Goal: Task Accomplishment & Management: Manage account settings

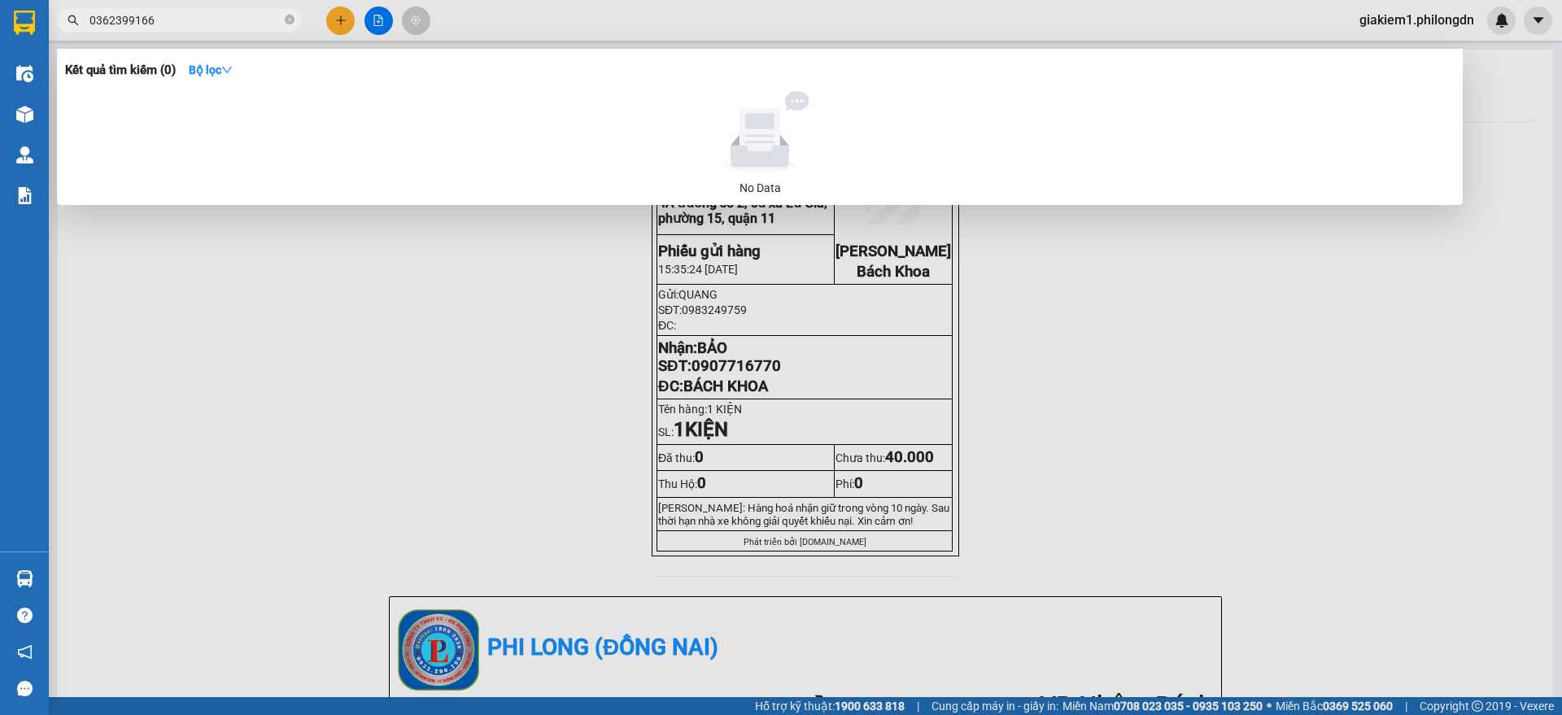
click at [1398, 24] on div at bounding box center [781, 357] width 1562 height 715
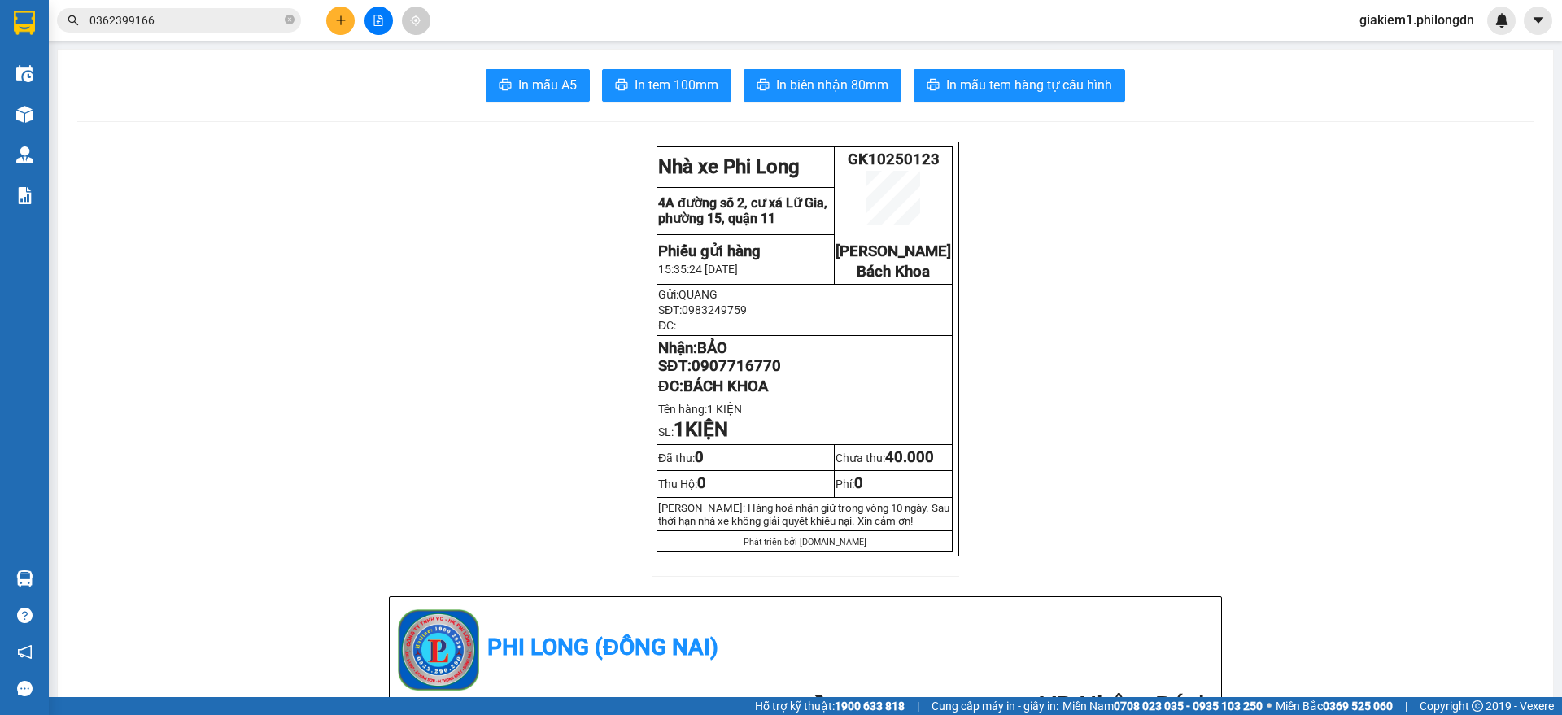
click at [1398, 24] on span "giakiem1.philongdn" at bounding box center [1416, 20] width 141 height 20
click at [1397, 47] on span "Đăng xuất" at bounding box center [1423, 50] width 108 height 18
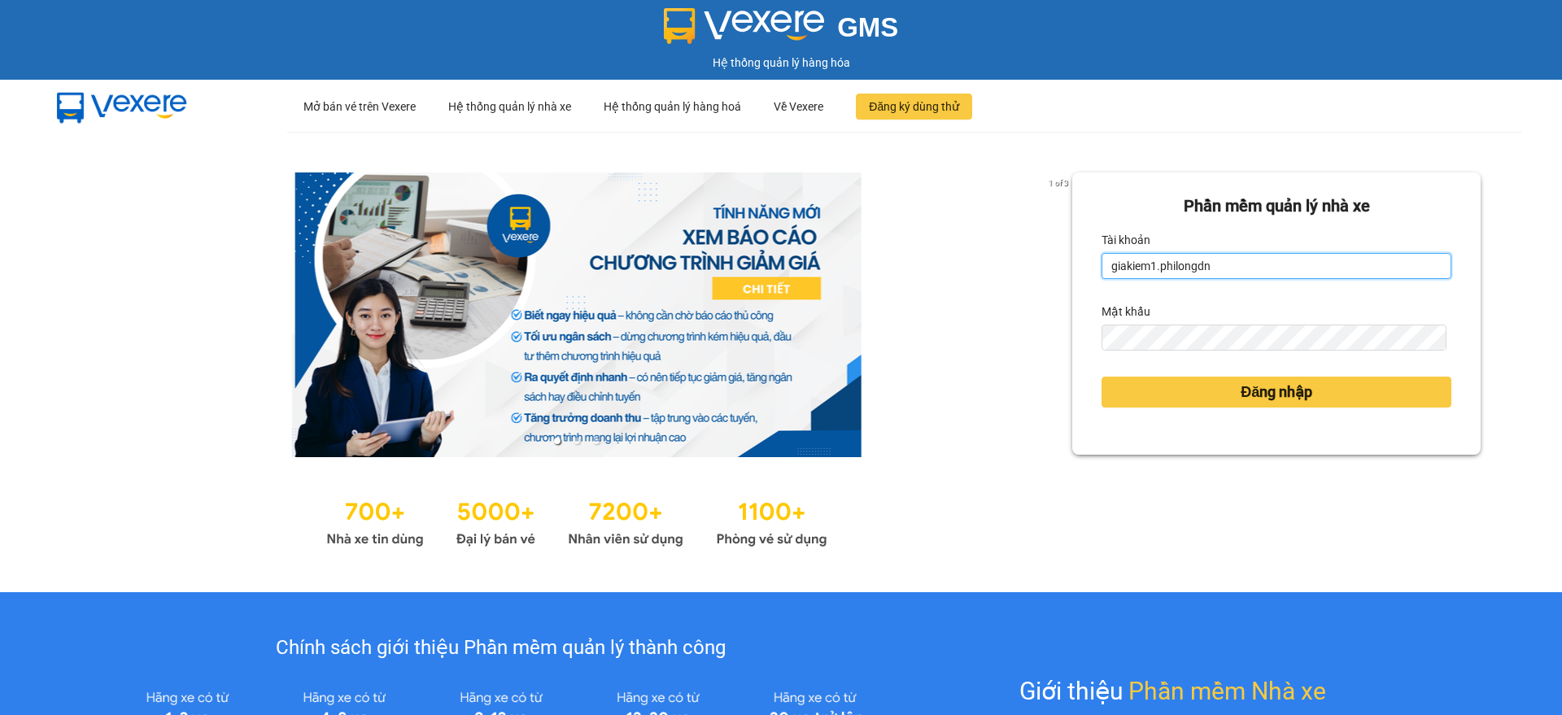
click at [1211, 268] on input "giakiem1.philongdn" at bounding box center [1276, 266] width 350 height 26
type input "bachkhoa.philongdn"
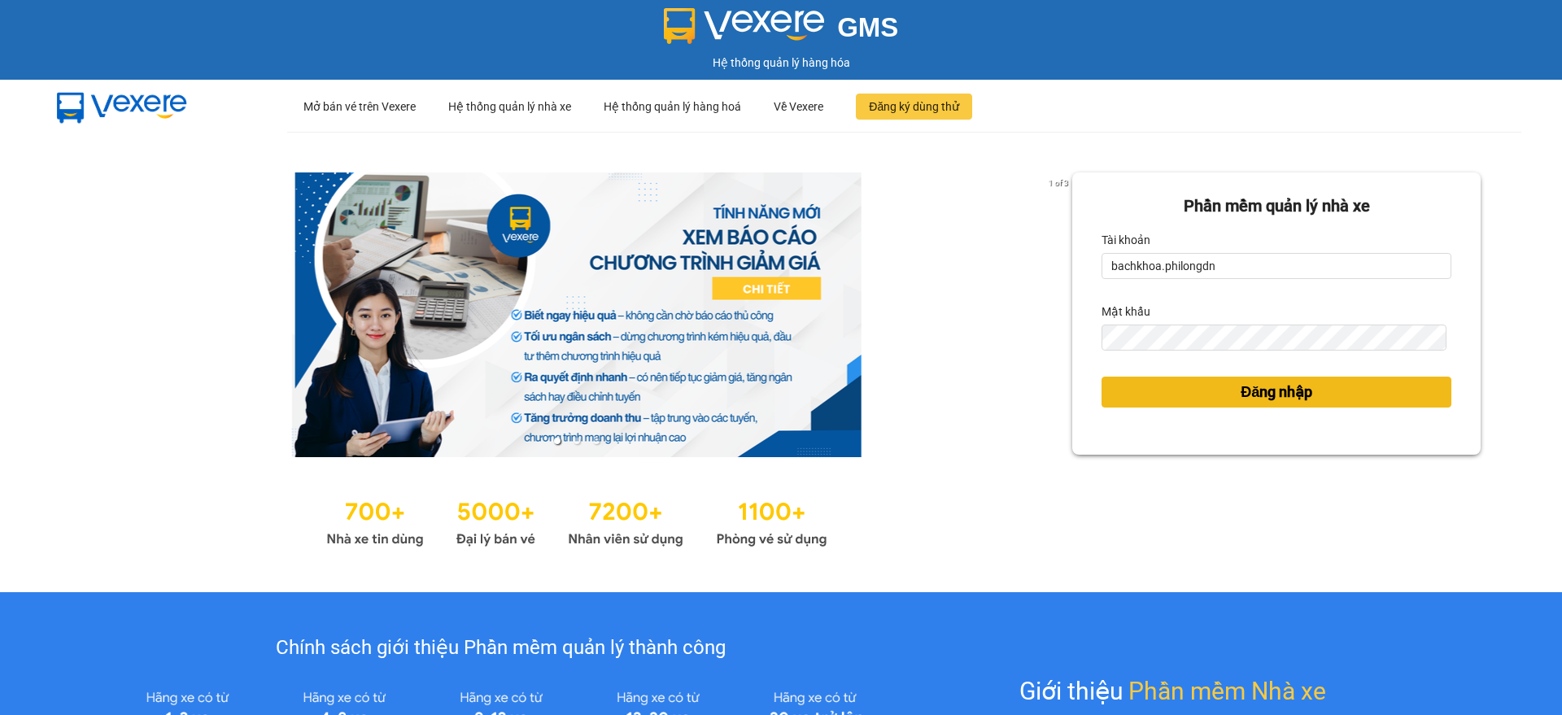
click at [1286, 382] on span "Đăng nhập" at bounding box center [1277, 392] width 72 height 23
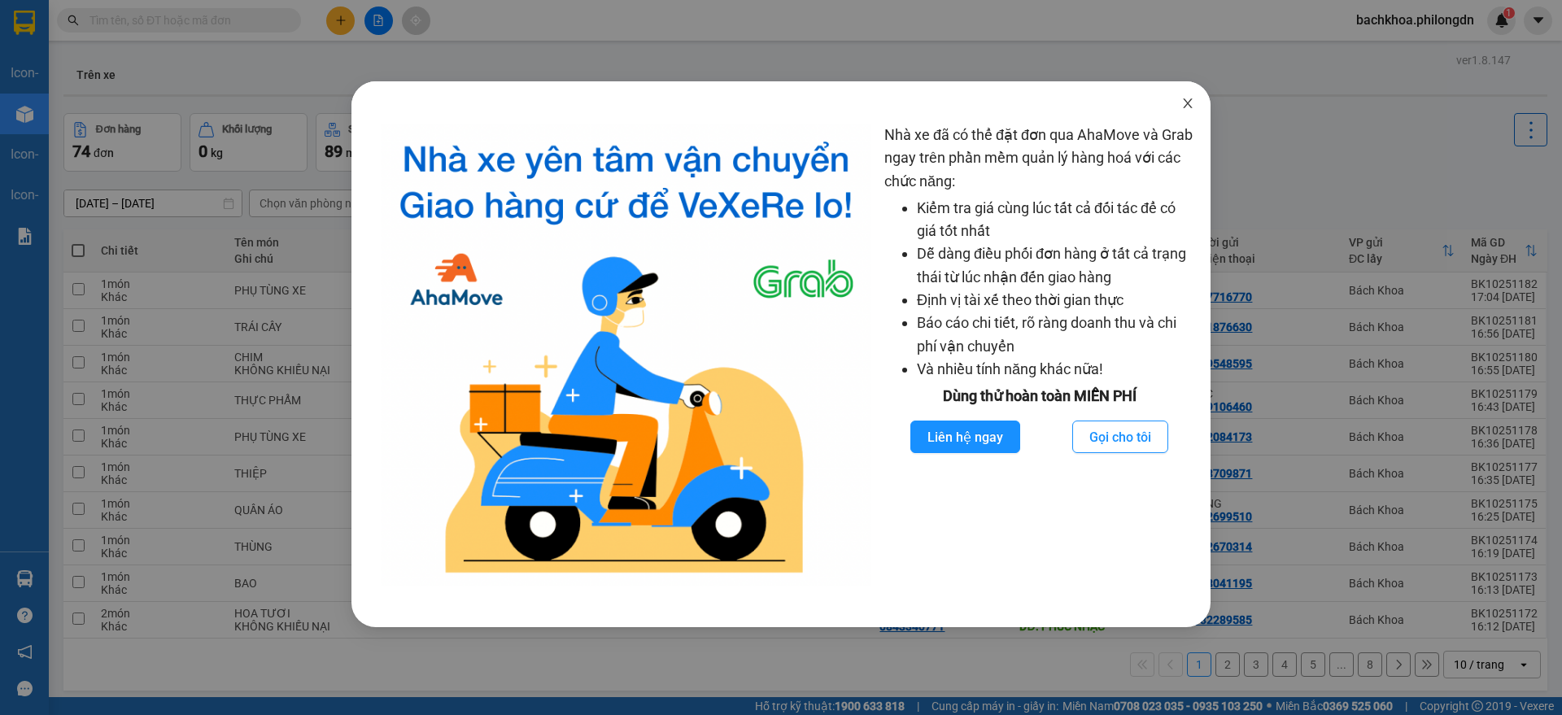
click at [1193, 104] on icon "close" at bounding box center [1187, 103] width 13 height 13
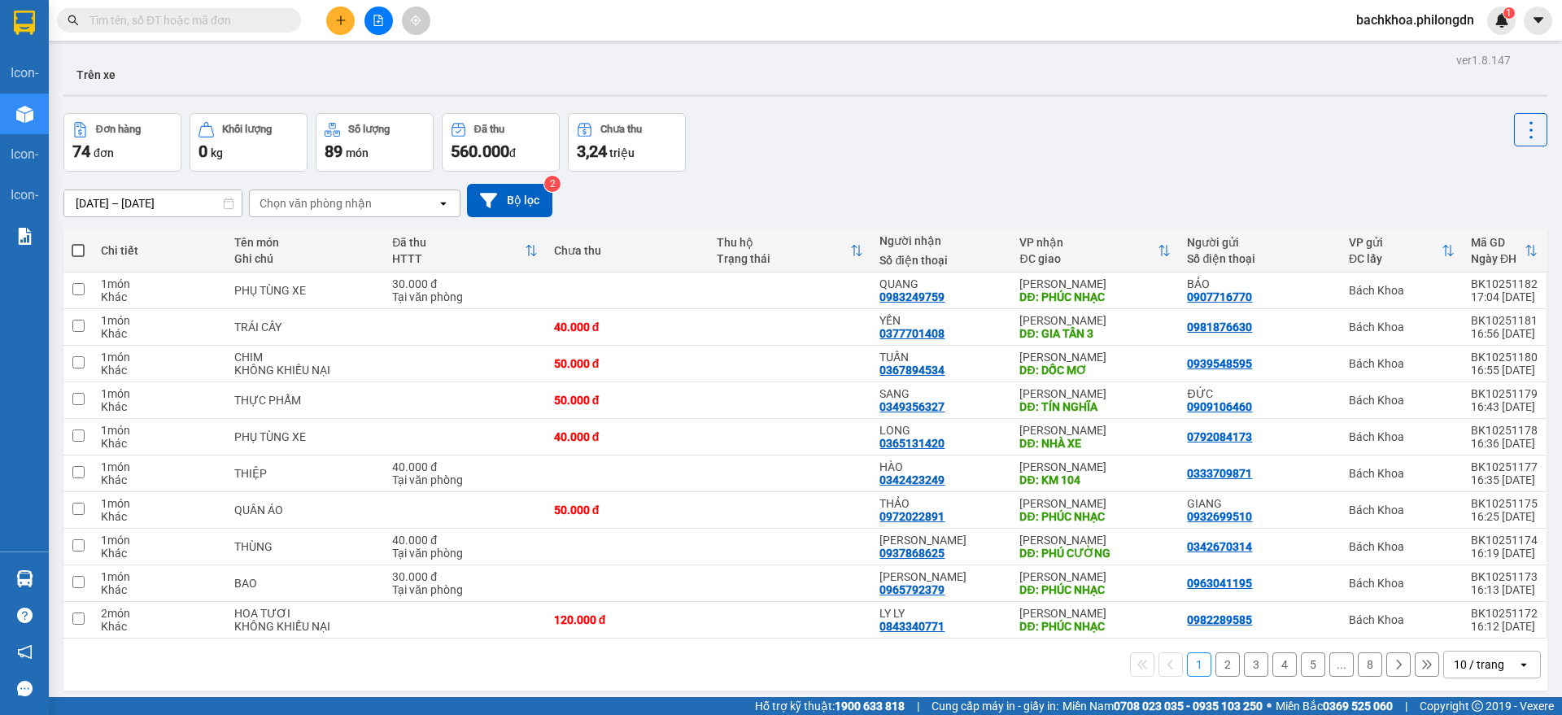
click at [1426, 19] on span "bachkhoa.philongdn" at bounding box center [1415, 20] width 144 height 20
click at [1393, 53] on span "Đăng xuất" at bounding box center [1421, 50] width 111 height 18
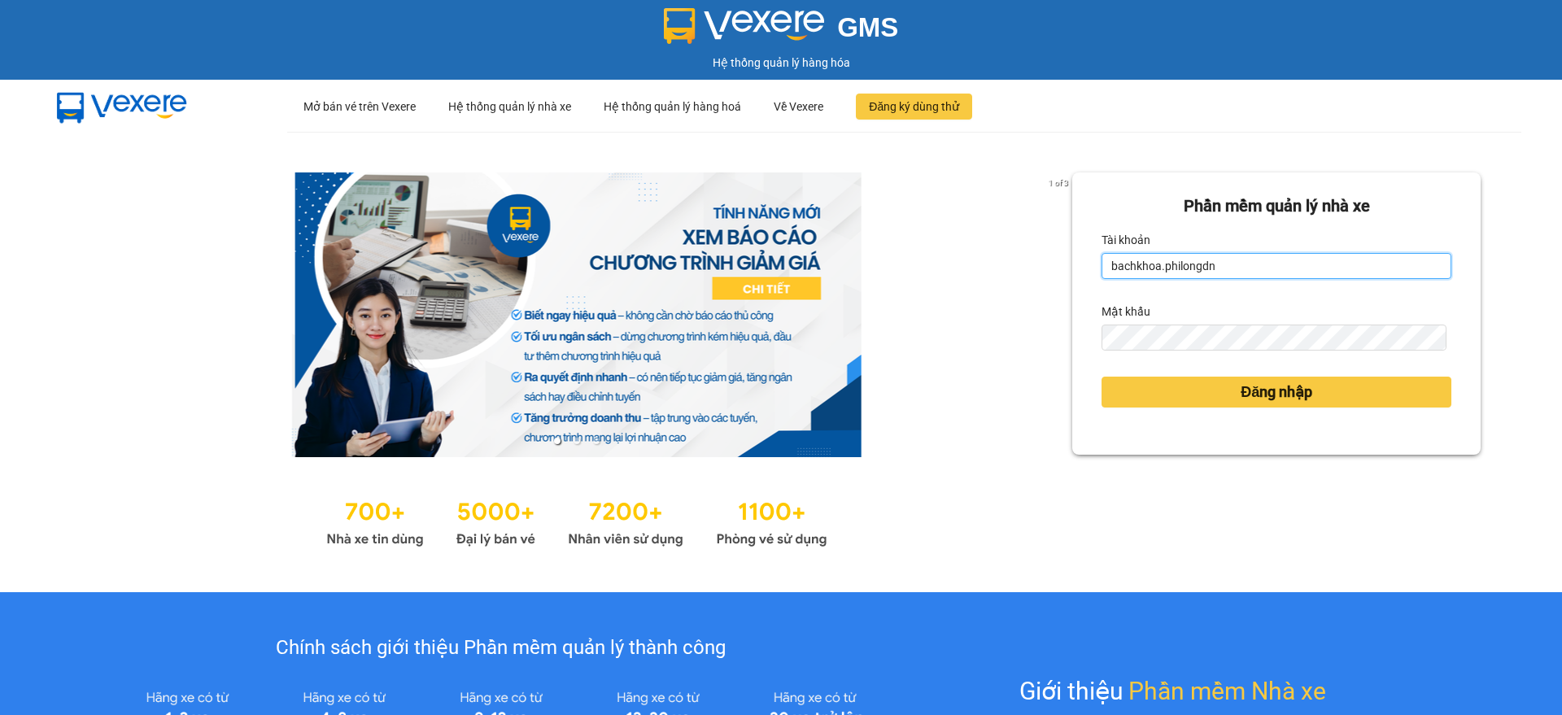
click at [1242, 253] on input "bachkhoa.philongdn" at bounding box center [1276, 266] width 350 height 26
type input "giakiem1.philongdn"
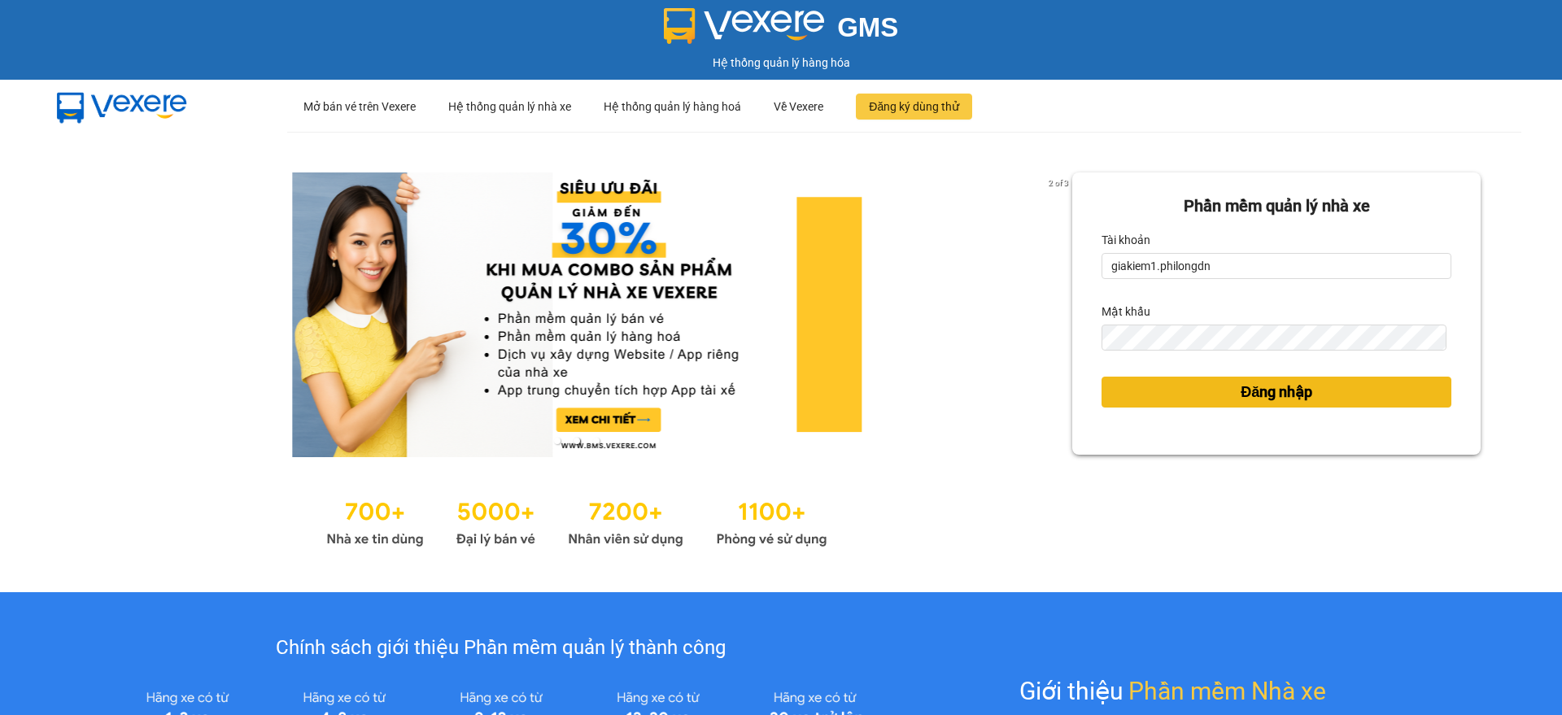
click at [1294, 386] on span "Đăng nhập" at bounding box center [1277, 392] width 72 height 23
